Goal: Information Seeking & Learning: Learn about a topic

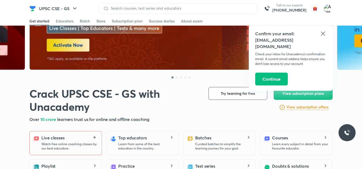
scroll to position [53, 0]
click at [92, 137] on icon at bounding box center [94, 137] width 6 height 3
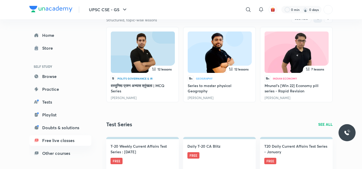
scroll to position [187, 0]
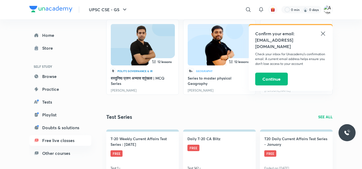
click at [326, 35] on icon at bounding box center [323, 33] width 6 height 6
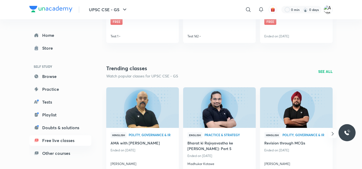
scroll to position [347, 0]
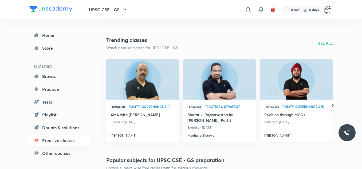
click at [287, 81] on img at bounding box center [296, 78] width 74 height 41
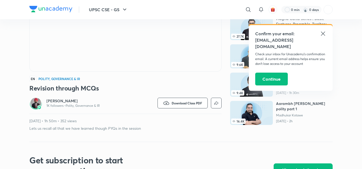
scroll to position [107, 0]
